Goal: Task Accomplishment & Management: Use online tool/utility

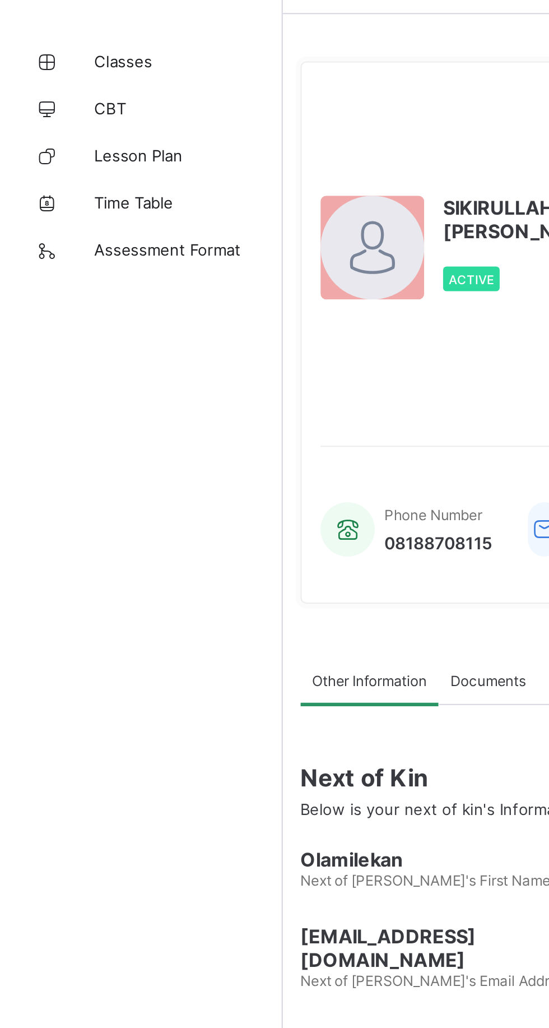
click at [55, 89] on span "CBT" at bounding box center [90, 89] width 90 height 9
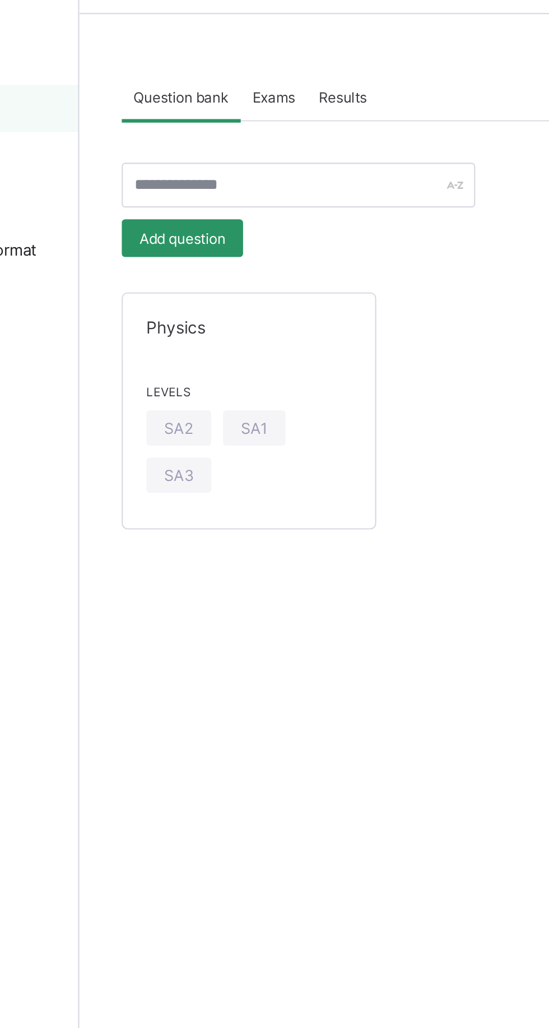
click at [183, 247] on div "SA2" at bounding box center [181, 241] width 31 height 17
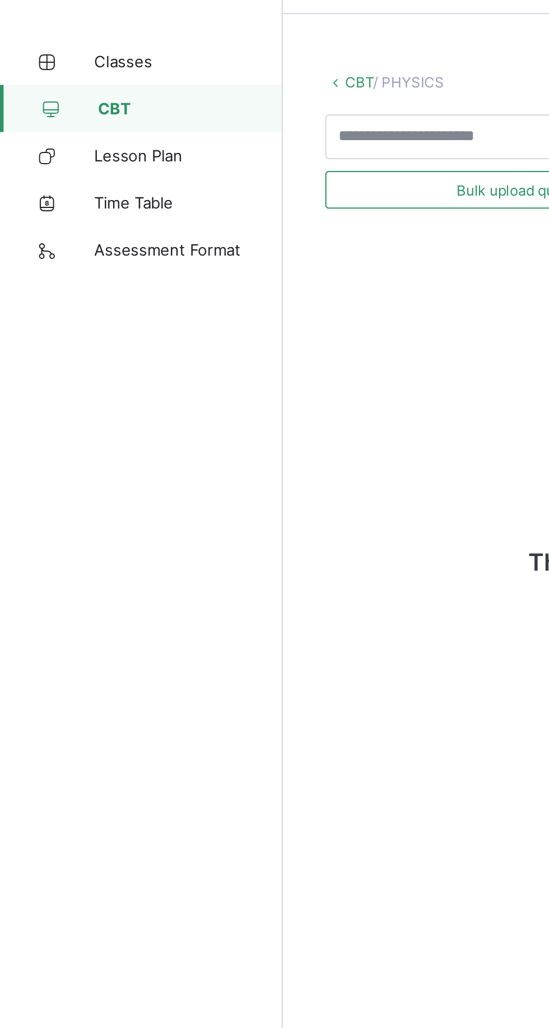
click at [73, 115] on span "Lesson Plan" at bounding box center [90, 112] width 90 height 9
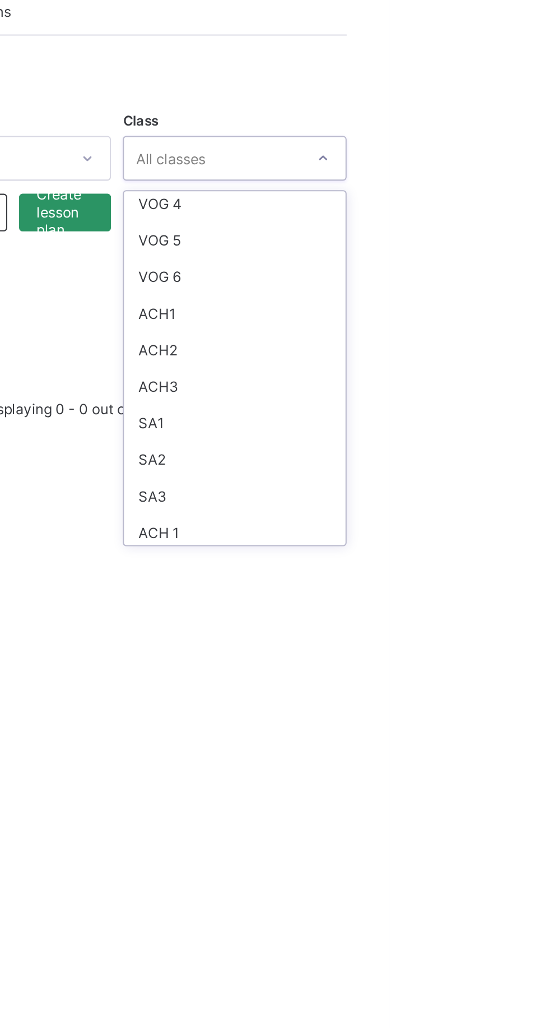
scroll to position [328, 0]
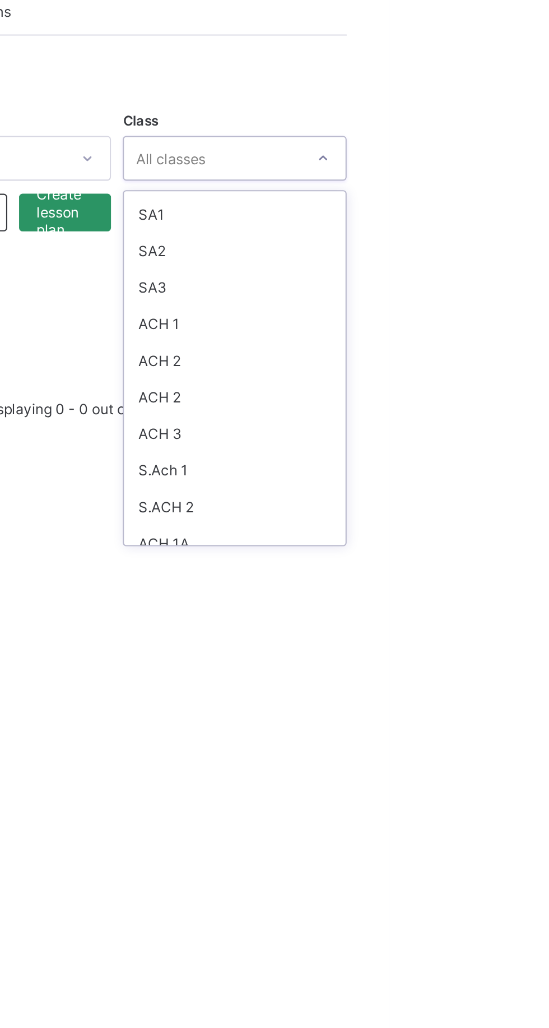
click at [549, 292] on html "Lesson Plan Third Term / [DATE]-[DATE] [PERSON_NAME] [EMAIL_ADDRESS][DOMAIN_NAM…" at bounding box center [274, 514] width 549 height 1028
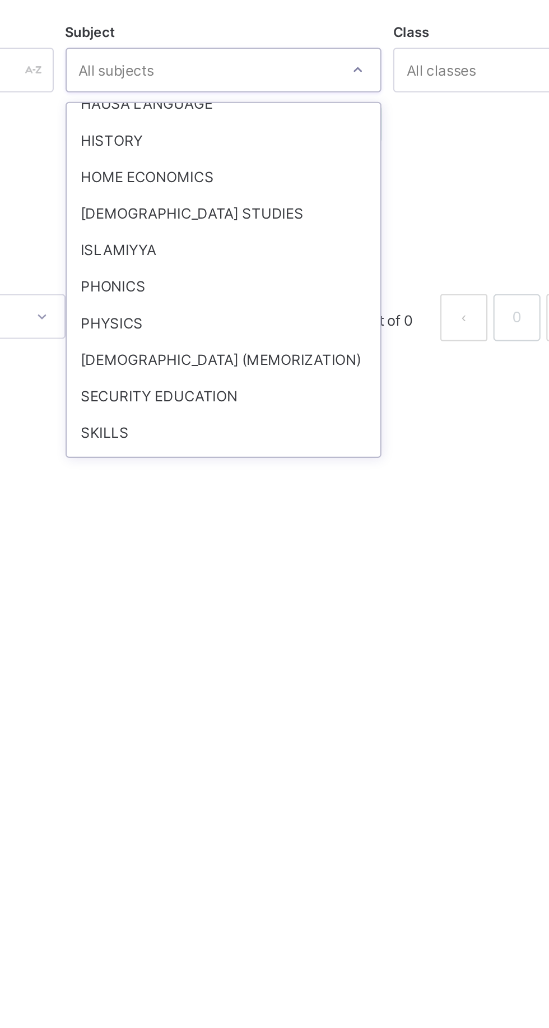
scroll to position [1030, 0]
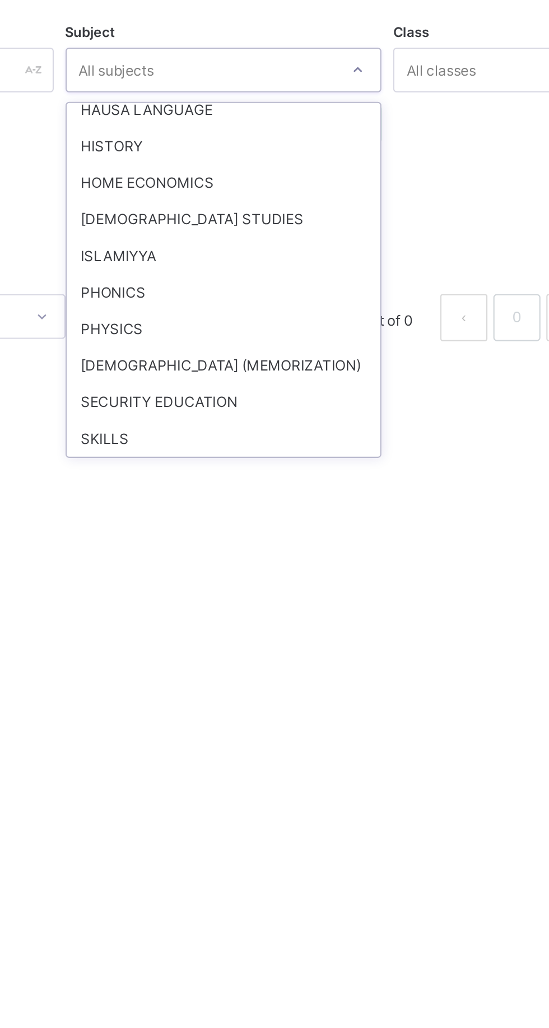
click at [299, 269] on div "PHYSICS" at bounding box center [342, 277] width 150 height 17
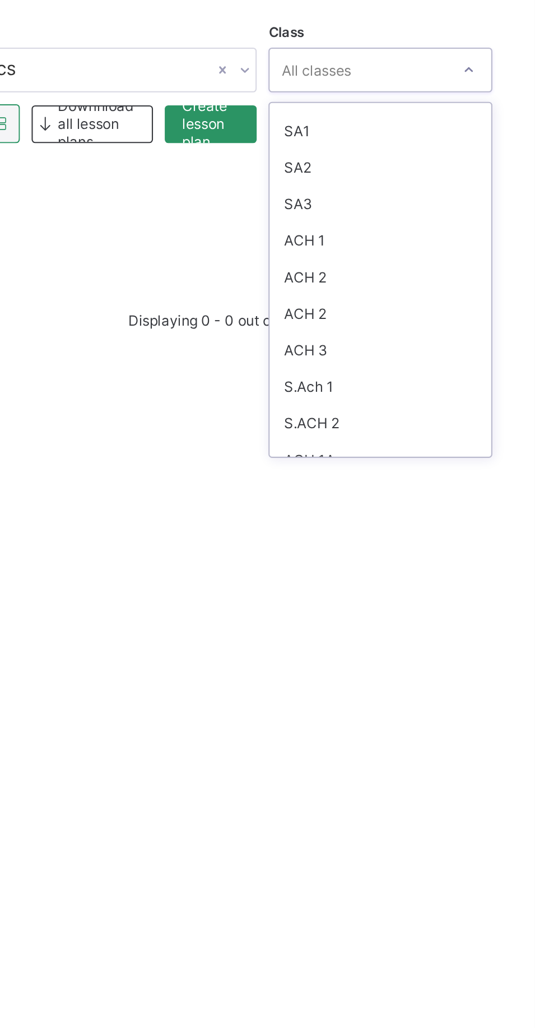
scroll to position [328, 0]
click at [436, 311] on div "S.ACH 2" at bounding box center [475, 319] width 105 height 17
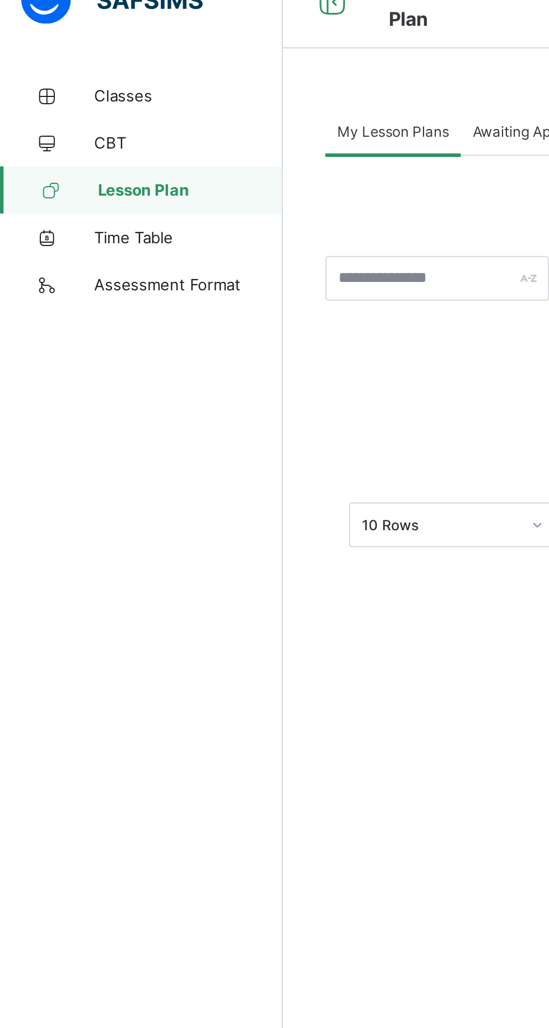
click at [59, 132] on span "Time Table" at bounding box center [90, 134] width 90 height 9
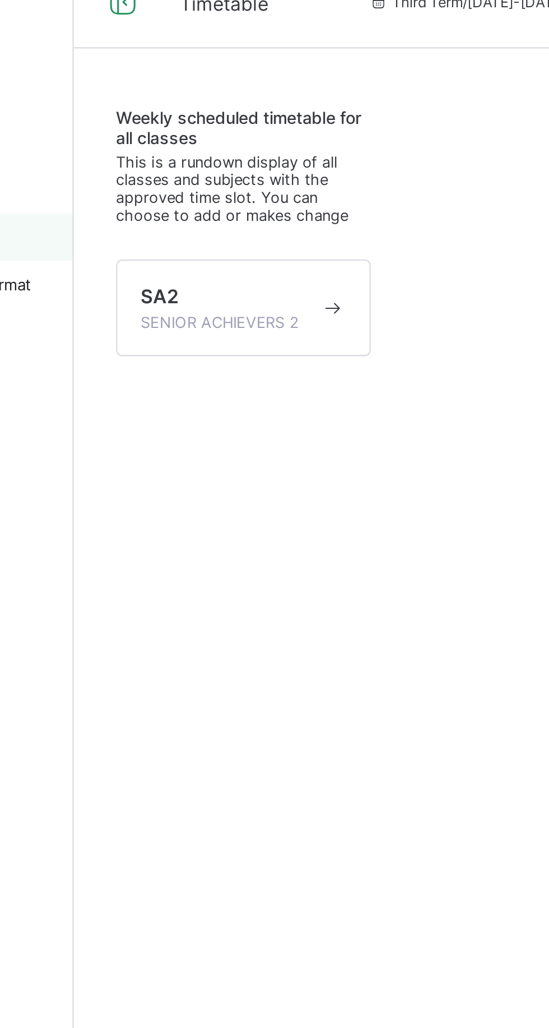
click at [249, 172] on div "SA2 SENIOR ACHIEVERS 2" at bounding box center [208, 168] width 85 height 22
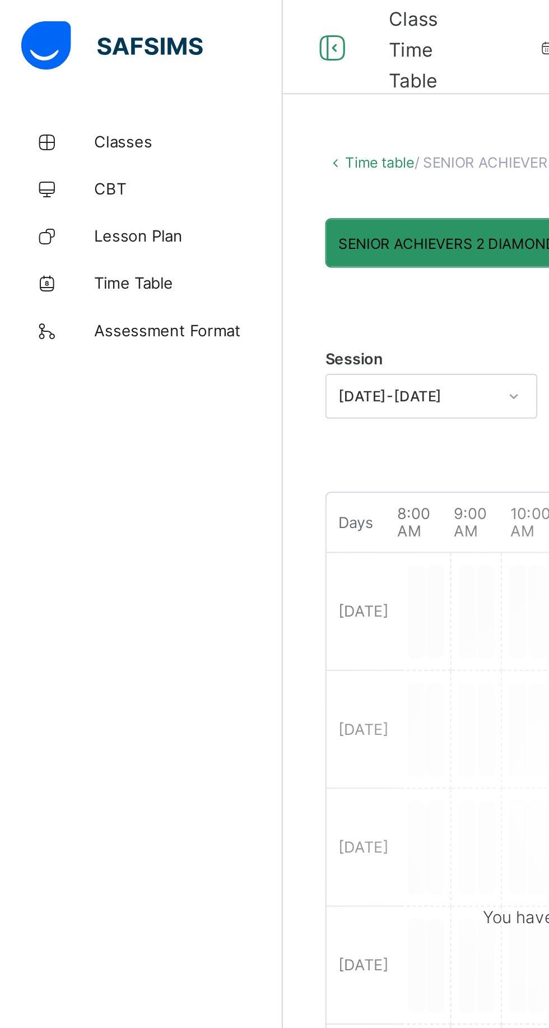
click at [53, 75] on link "Classes" at bounding box center [67, 67] width 135 height 22
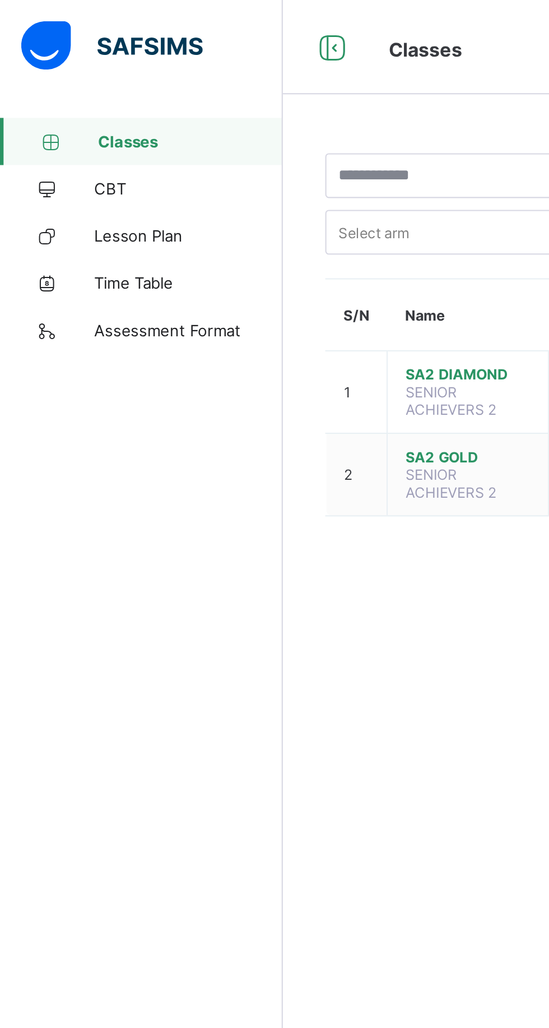
click at [53, 90] on span "CBT" at bounding box center [90, 89] width 90 height 9
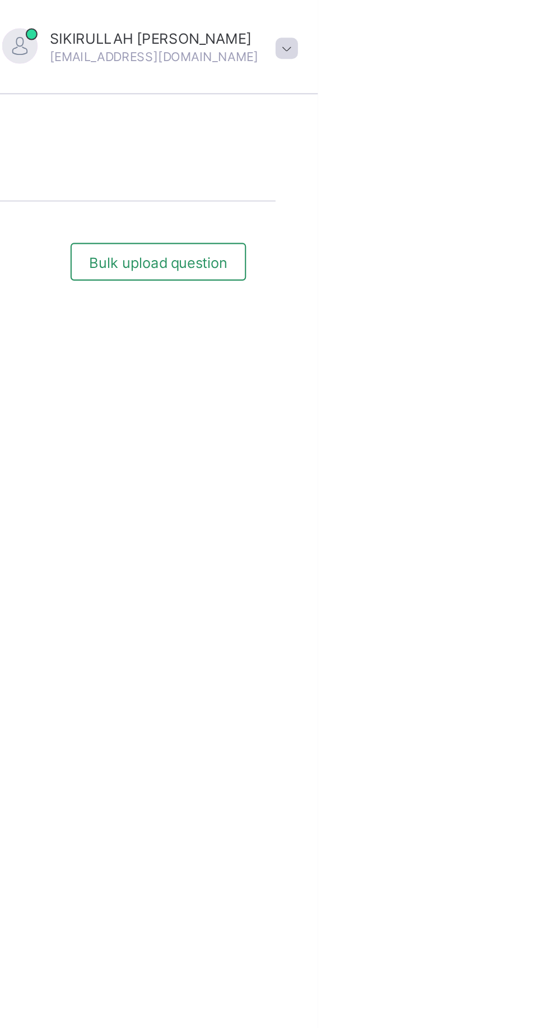
click at [470, 130] on div "Bulk upload question" at bounding box center [474, 124] width 84 height 18
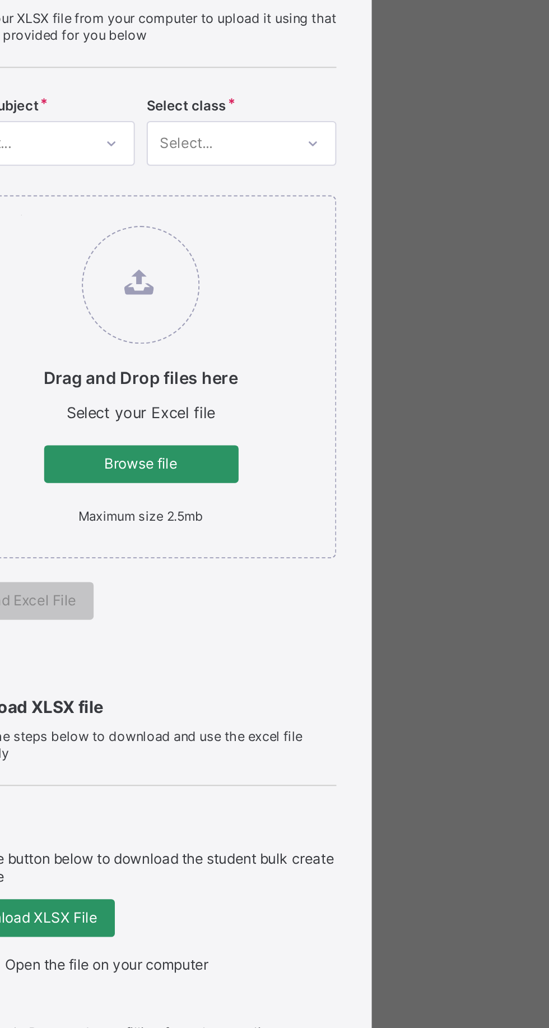
click at [313, 409] on span "Browse file" at bounding box center [275, 404] width 76 height 8
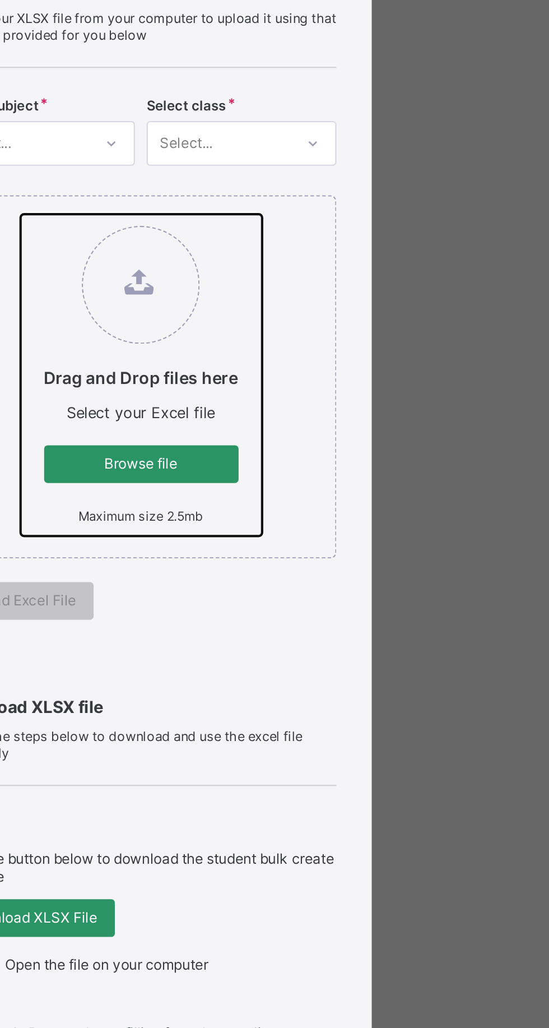
click at [218, 286] on input "Drag and Drop files here Select your Excel file Browse file Maximum size 2.5mb" at bounding box center [218, 286] width 0 height 0
type input "**********"
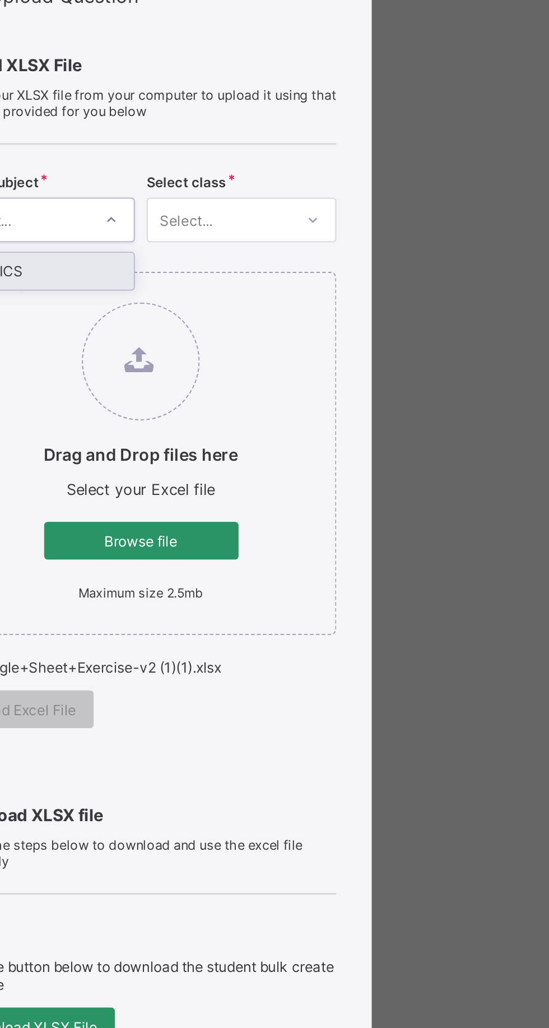
click at [281, 344] on div "Upload XLSX File Select your XLSX file from your computer to upload it using th…" at bounding box center [275, 322] width 186 height 357
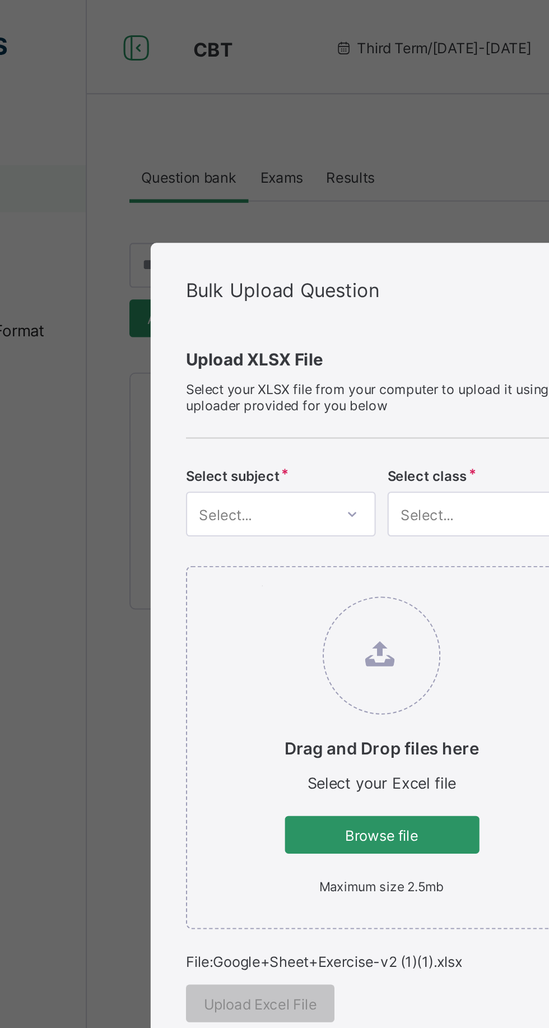
click at [156, 316] on div "Bulk Upload Question Upload XLSX File Select your XLSX file from your computer …" at bounding box center [274, 514] width 549 height 1028
